Goal: Entertainment & Leisure: Consume media (video, audio)

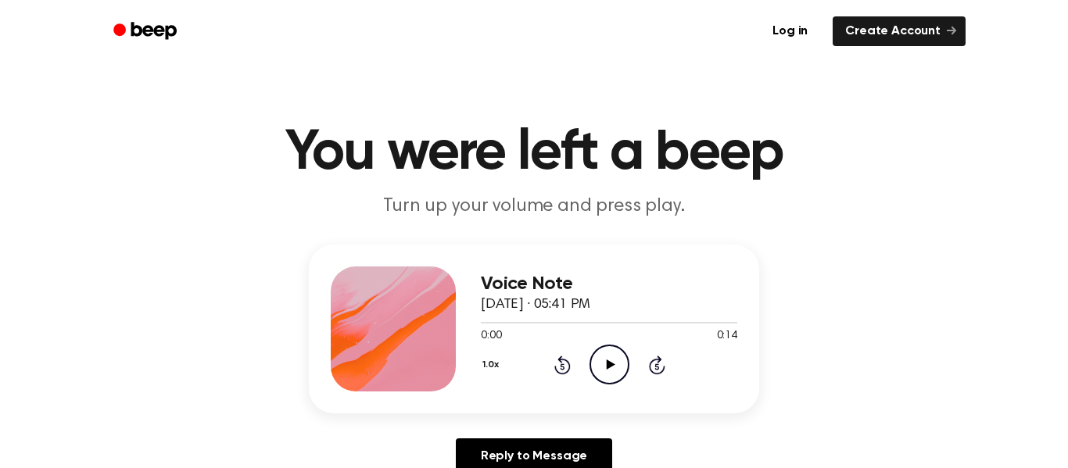
click at [618, 363] on icon "Play Audio" at bounding box center [609, 365] width 40 height 40
click at [597, 378] on icon "Pause Audio" at bounding box center [609, 365] width 40 height 40
click at [610, 389] on div "Voice Note [DATE] · 05:41 PM 0:00 0:14 Your browser does not support the [objec…" at bounding box center [609, 329] width 256 height 125
click at [612, 355] on icon "Play Audio" at bounding box center [609, 365] width 40 height 40
click at [603, 374] on icon "Pause Audio" at bounding box center [609, 365] width 40 height 40
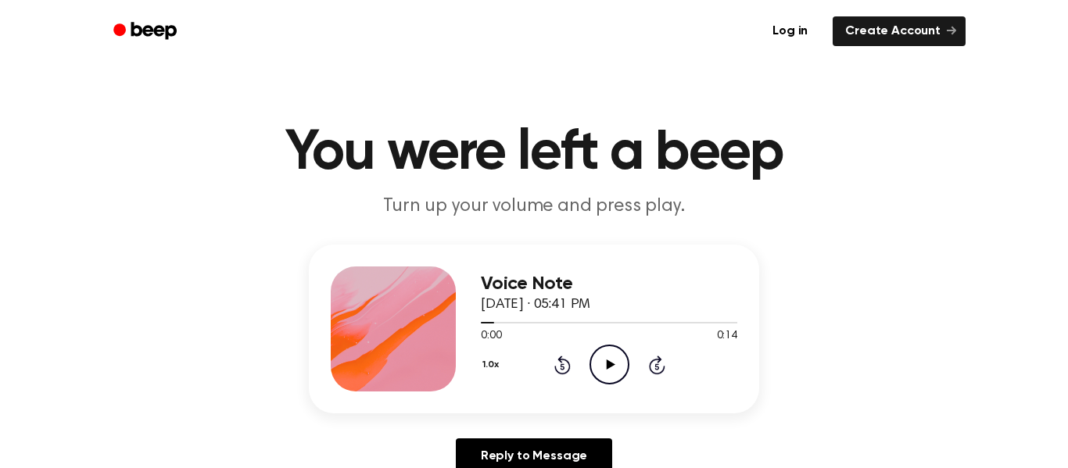
click at [625, 358] on icon "Play Audio" at bounding box center [609, 365] width 40 height 40
click at [614, 374] on icon "Pause Audio" at bounding box center [609, 365] width 40 height 40
click at [622, 366] on icon "Play Audio" at bounding box center [609, 365] width 40 height 40
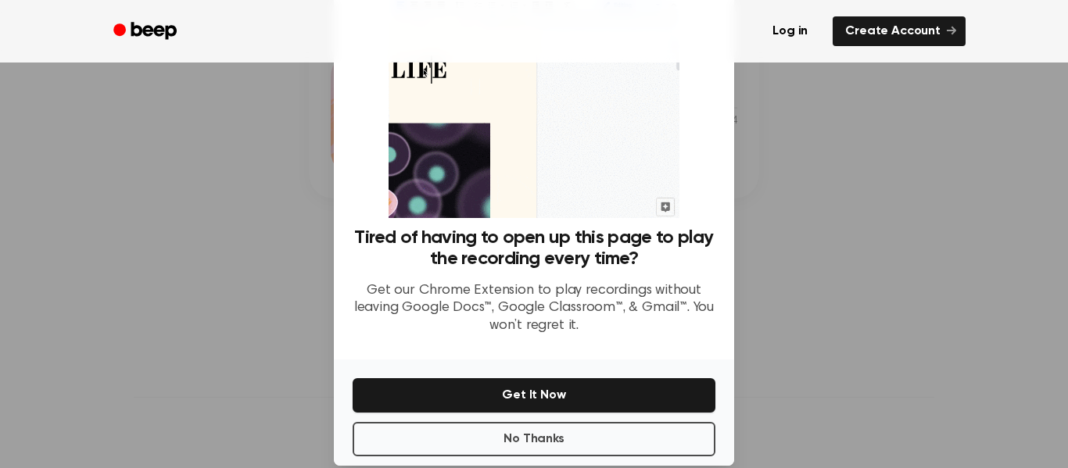
scroll to position [101, 0]
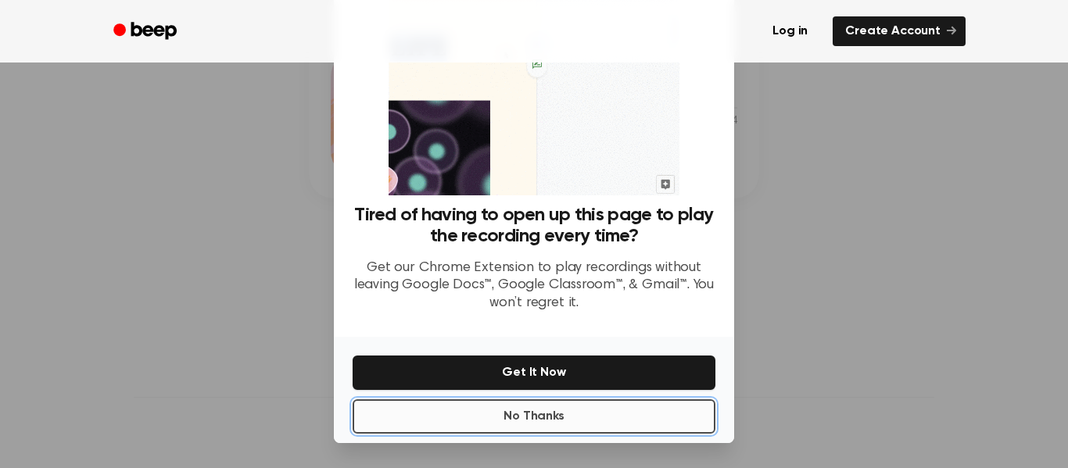
click at [616, 421] on button "No Thanks" at bounding box center [534, 417] width 363 height 34
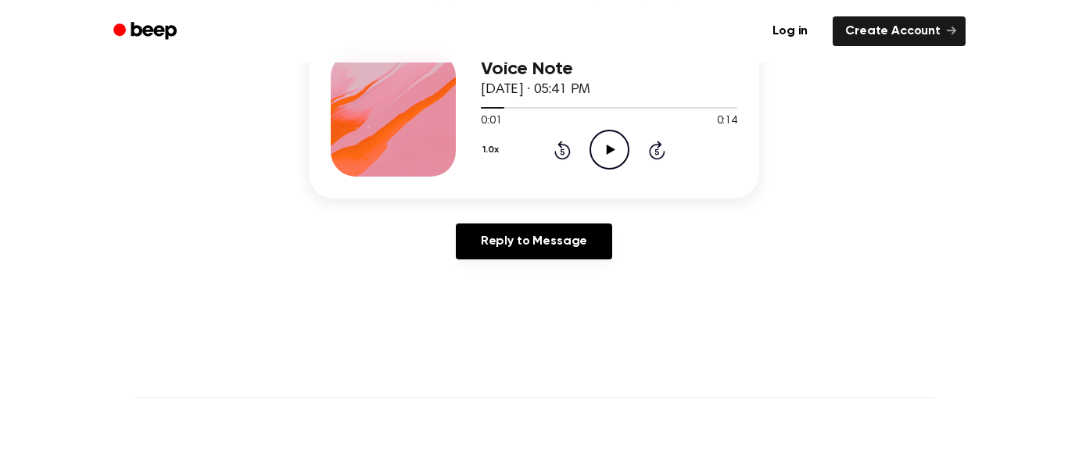
click at [615, 163] on icon "Play Audio" at bounding box center [609, 150] width 40 height 40
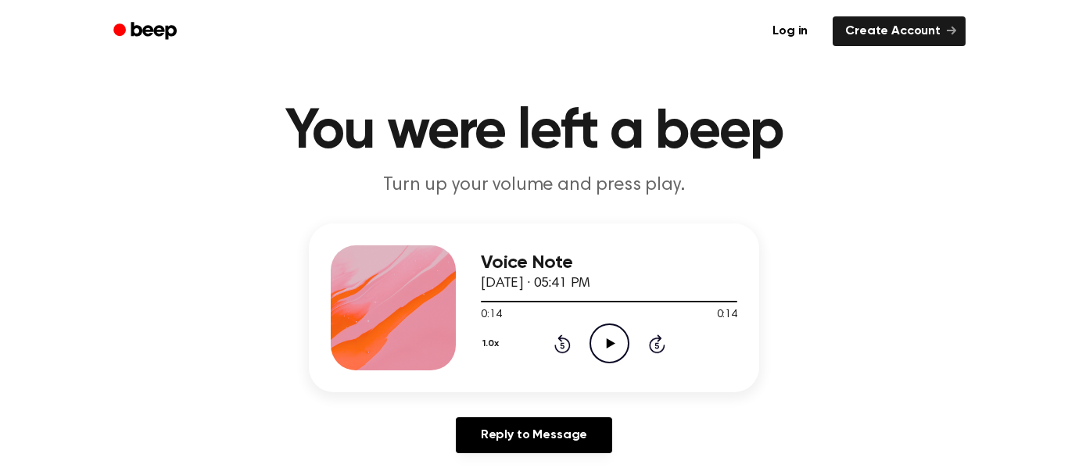
scroll to position [0, 0]
